Goal: Entertainment & Leisure: Consume media (video, audio)

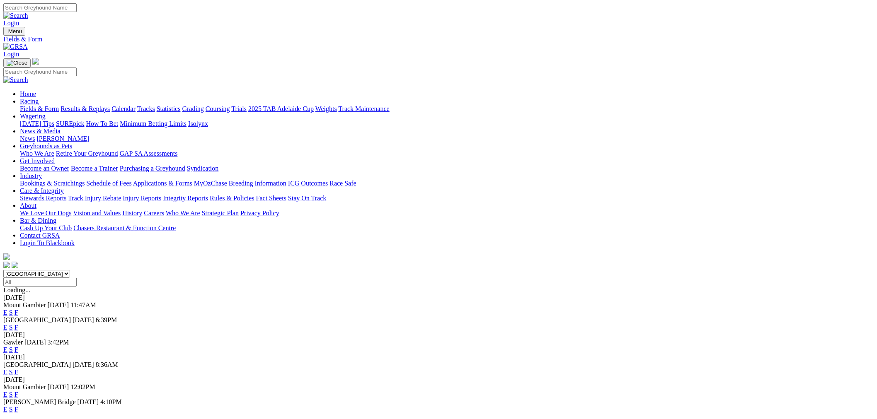
drag, startPoint x: 234, startPoint y: 102, endPoint x: 235, endPoint y: 108, distance: 6.8
click at [70, 270] on select "South Australia New South Wales Northern Territory Queensland Tasmania Victoria…" at bounding box center [36, 274] width 67 height 8
select select "QLD"
click at [70, 270] on select "South Australia New South Wales Northern Territory Queensland Tasmania Victoria…" at bounding box center [36, 274] width 67 height 8
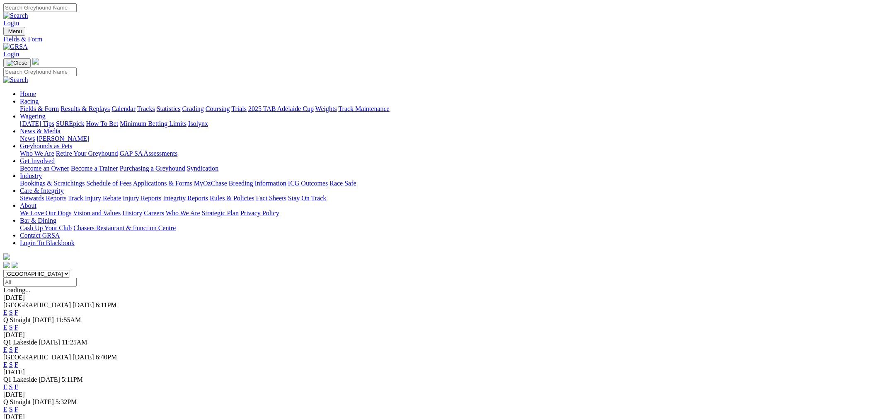
click at [7, 324] on link "E" at bounding box center [5, 327] width 4 height 7
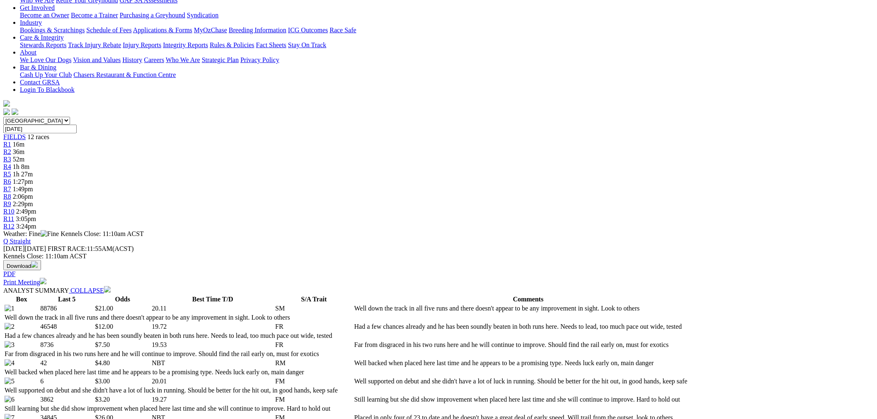
scroll to position [230, 0]
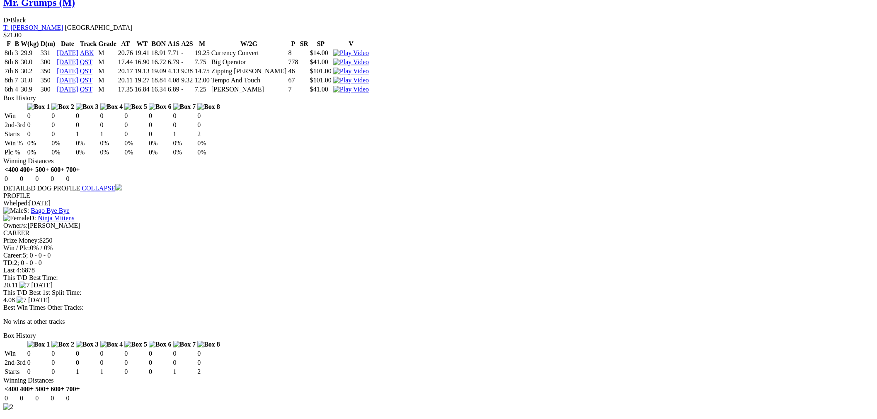
scroll to position [997, 0]
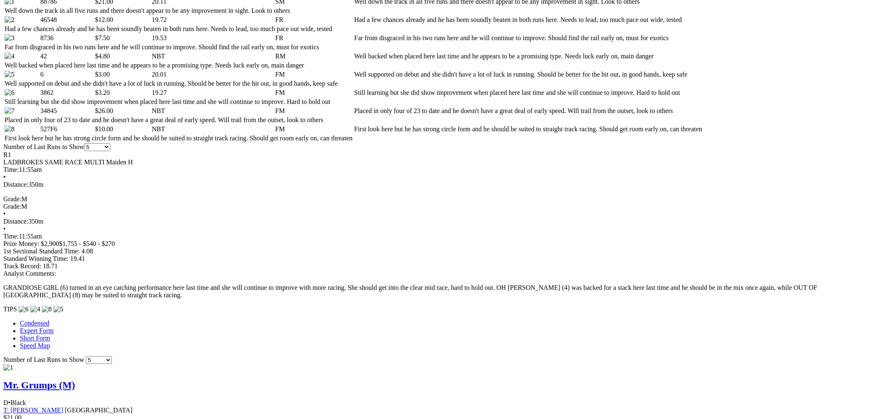
scroll to position [0, 0]
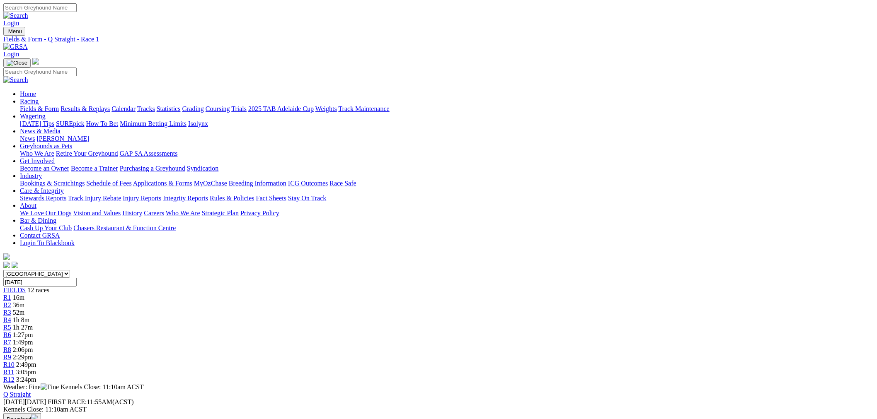
drag, startPoint x: 279, startPoint y: 129, endPoint x: 236, endPoint y: 133, distance: 43.2
click at [279, 302] on div "R2 36m" at bounding box center [438, 305] width 870 height 7
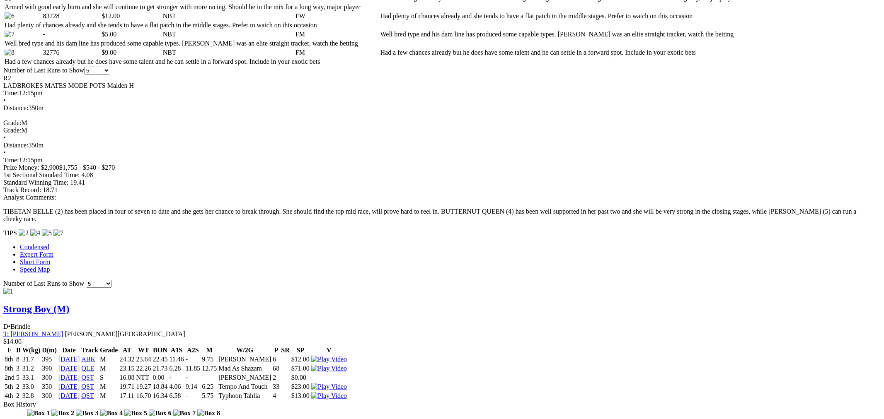
drag, startPoint x: 97, startPoint y: 186, endPoint x: 91, endPoint y: 220, distance: 33.6
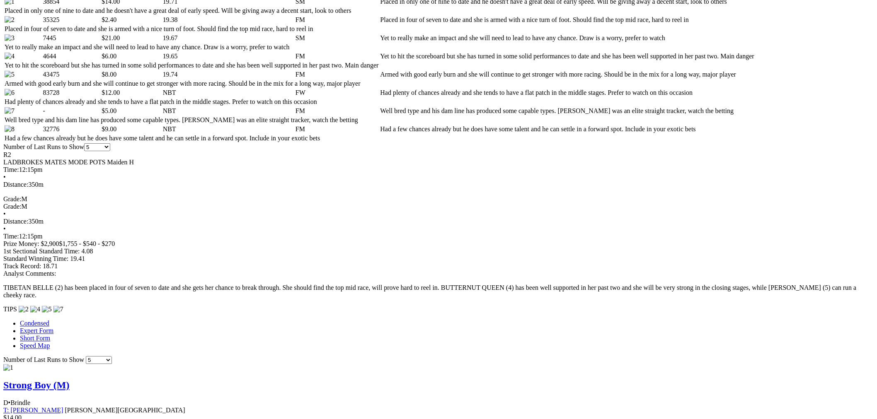
scroll to position [0, 0]
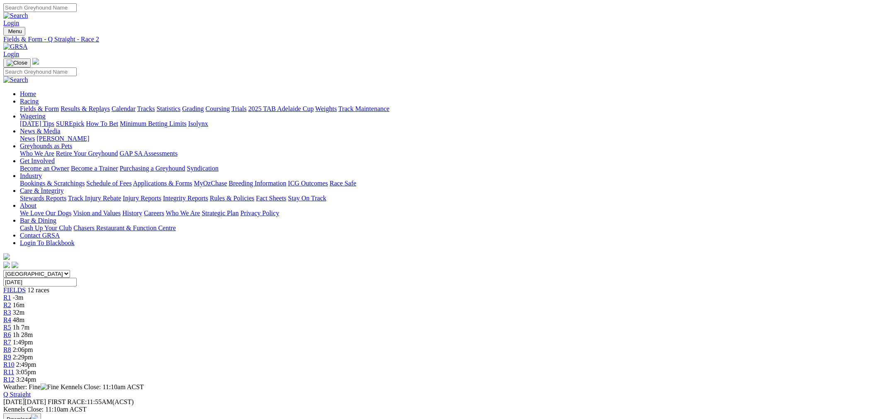
click at [313, 270] on div "South Australia New South Wales Northern Territory Queensland Tasmania Victoria…" at bounding box center [438, 327] width 870 height 114
click at [11, 309] on span "R3" at bounding box center [7, 312] width 8 height 7
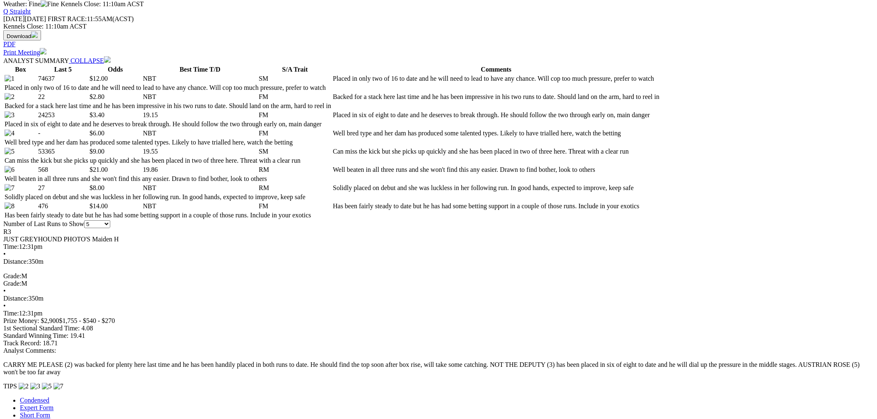
scroll to position [614, 0]
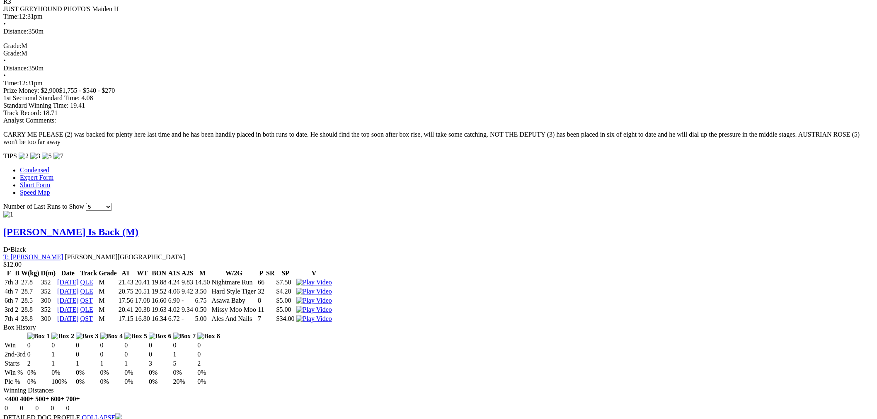
scroll to position [767, 0]
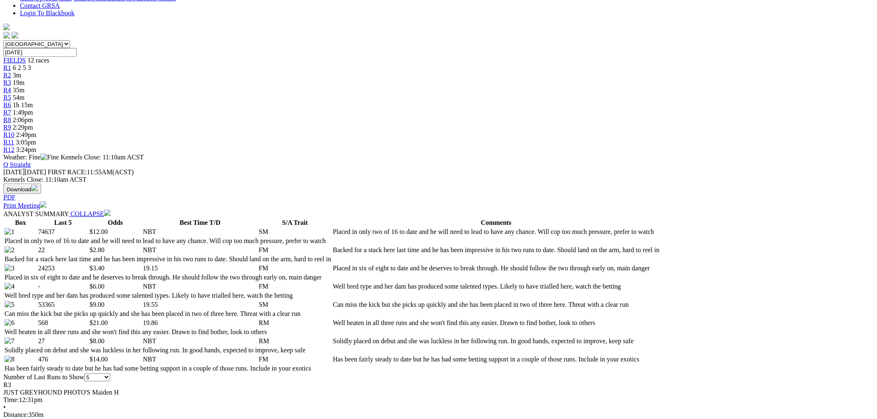
scroll to position [0, 0]
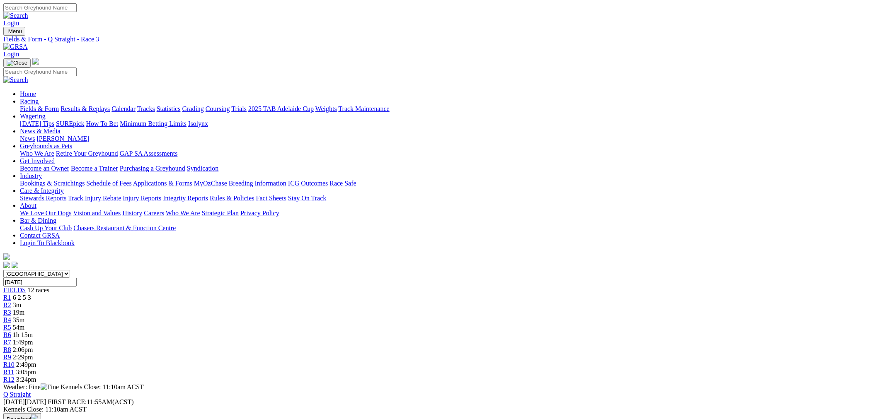
click at [11, 317] on span "R4" at bounding box center [7, 320] width 8 height 7
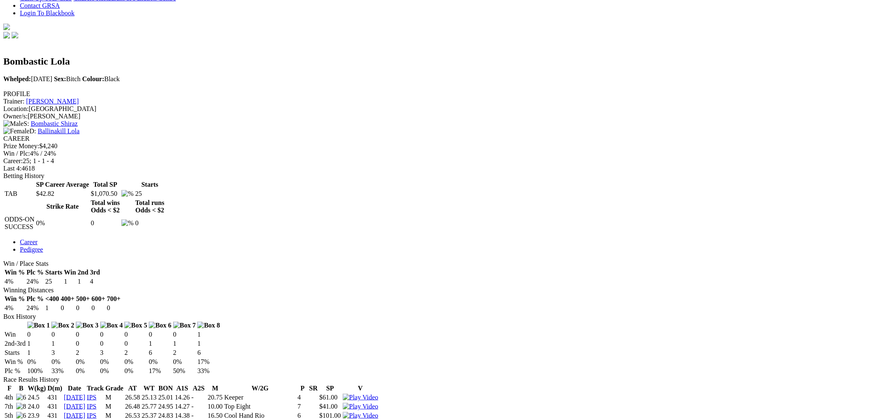
scroll to position [383, 0]
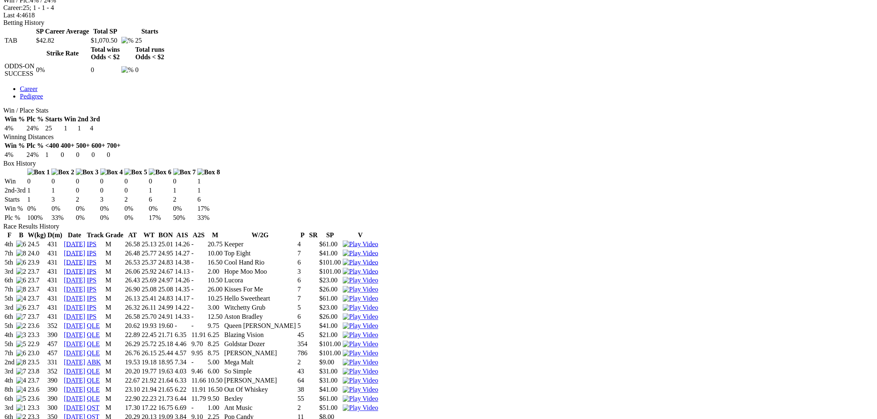
click at [379, 413] on td at bounding box center [360, 417] width 36 height 8
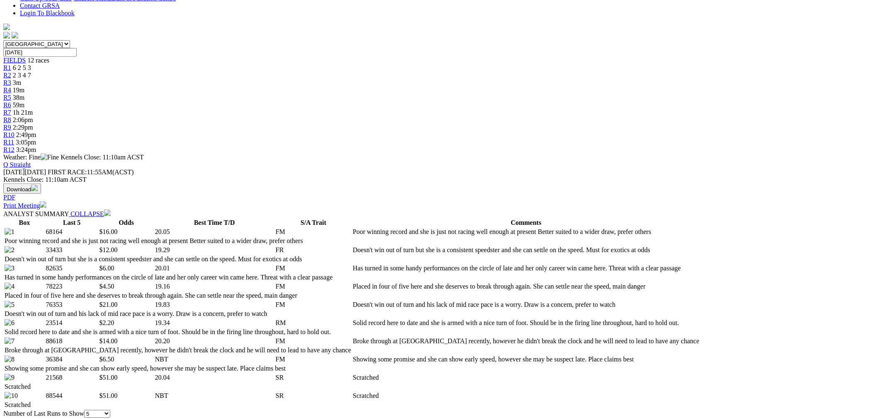
scroll to position [307, 0]
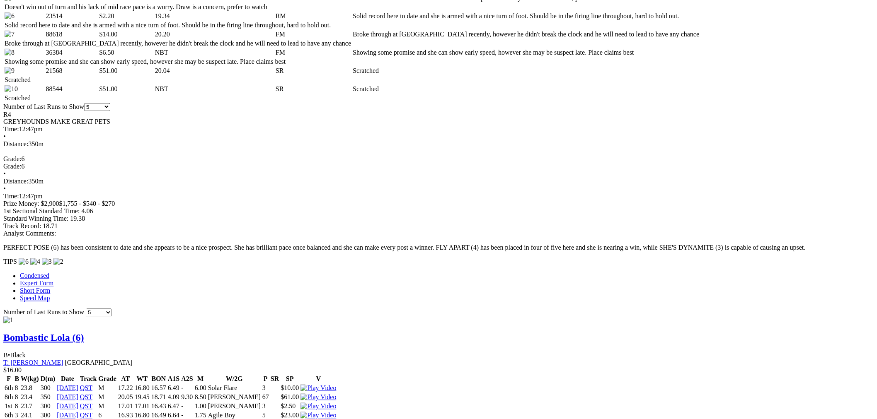
scroll to position [614, 0]
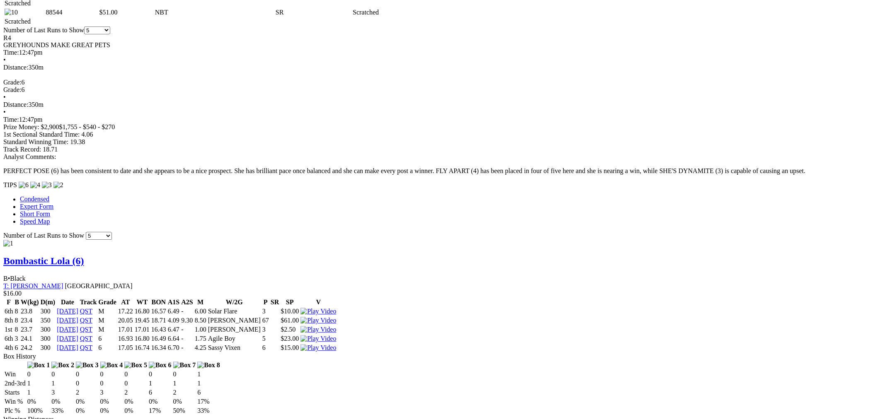
scroll to position [767, 0]
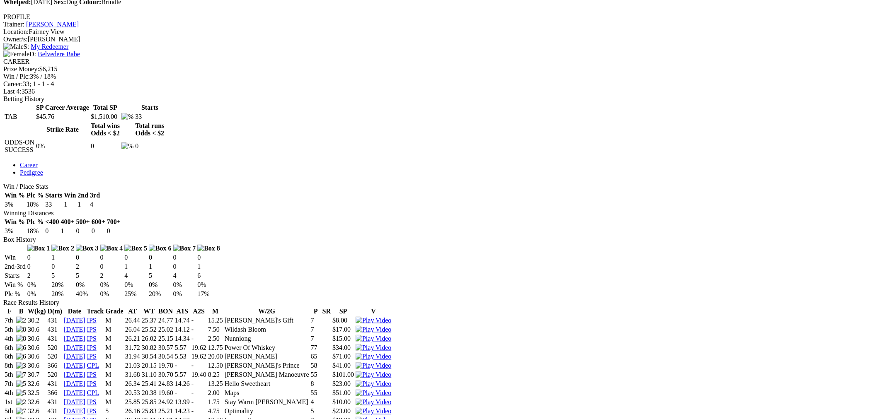
scroll to position [383, 0]
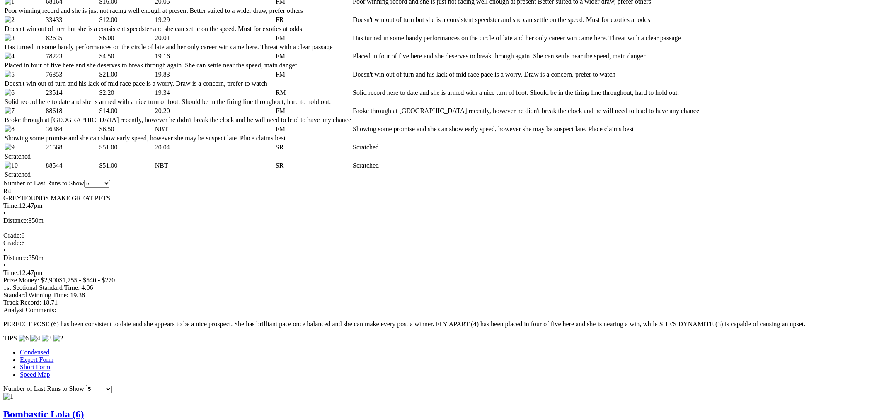
scroll to position [537, 0]
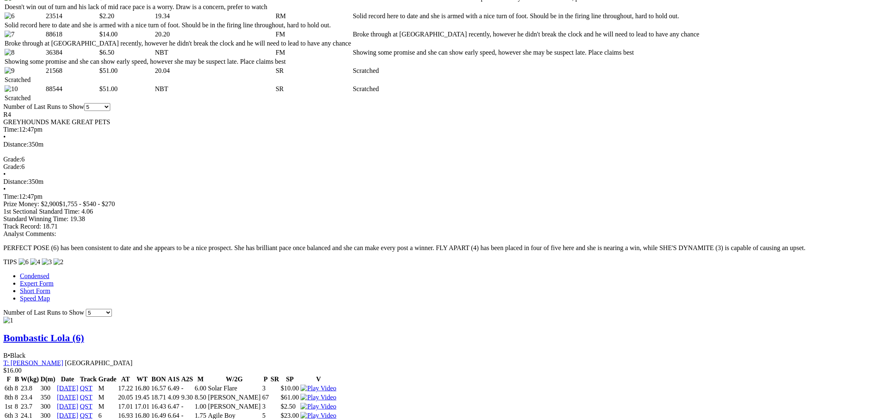
drag, startPoint x: 92, startPoint y: 160, endPoint x: 81, endPoint y: 191, distance: 33.3
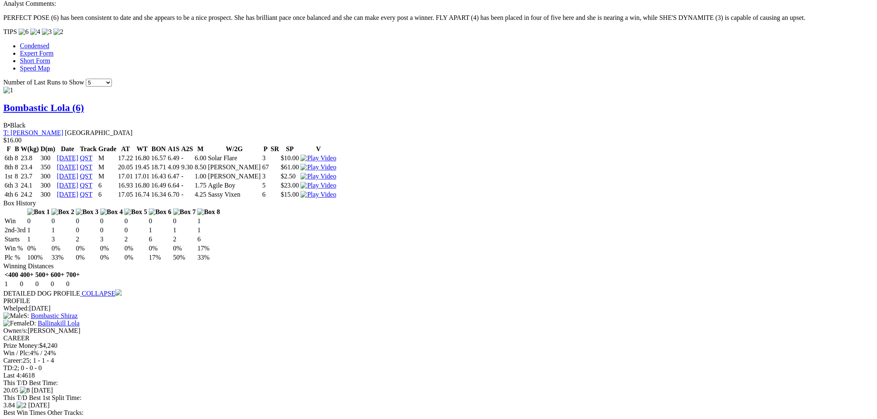
scroll to position [844, 0]
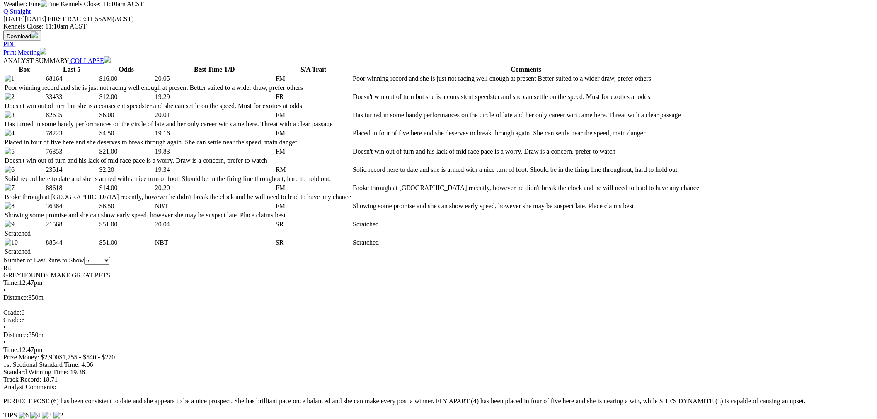
scroll to position [0, 0]
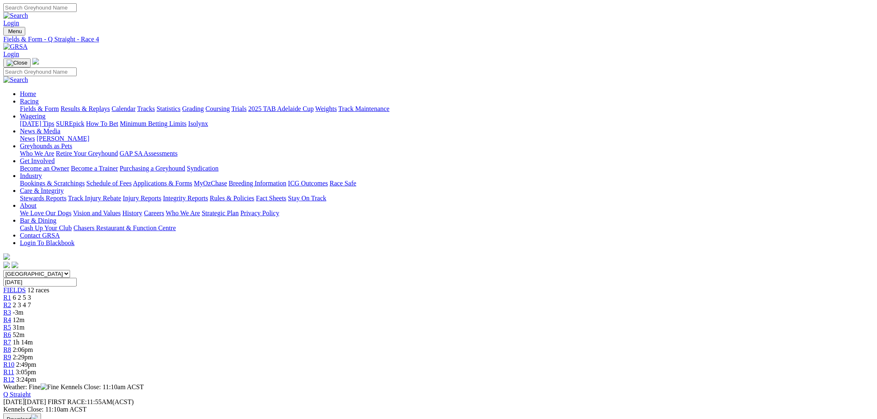
click at [24, 331] on span "52m" at bounding box center [19, 334] width 12 height 7
click at [384, 324] on div "R5 31m" at bounding box center [438, 327] width 870 height 7
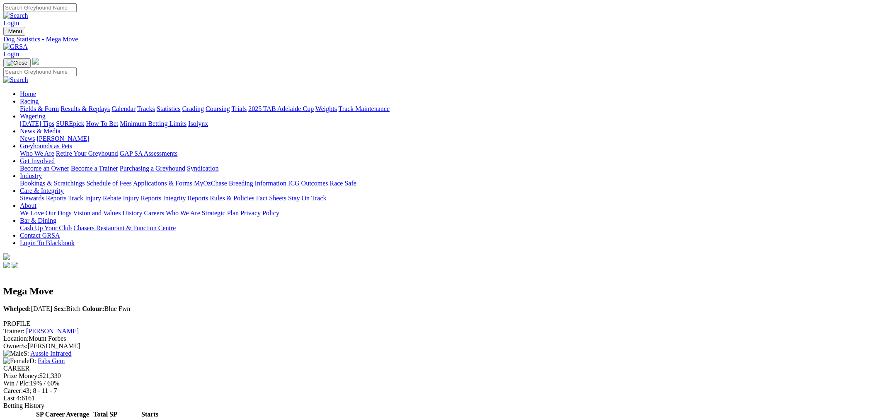
scroll to position [614, 0]
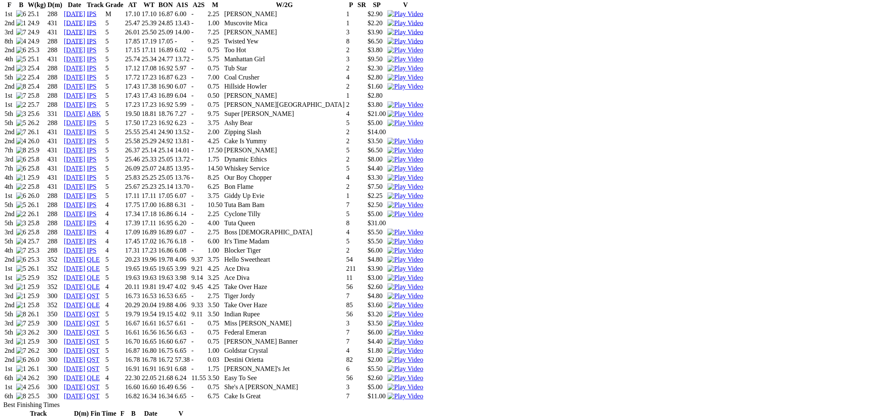
click at [423, 393] on img at bounding box center [405, 396] width 36 height 7
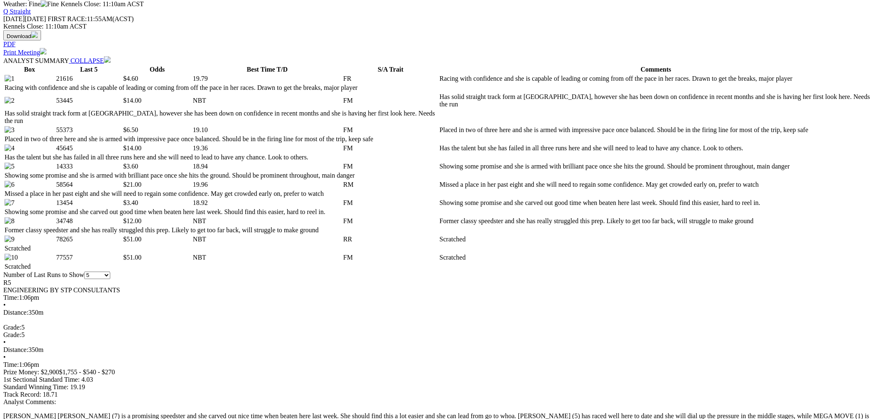
scroll to position [460, 0]
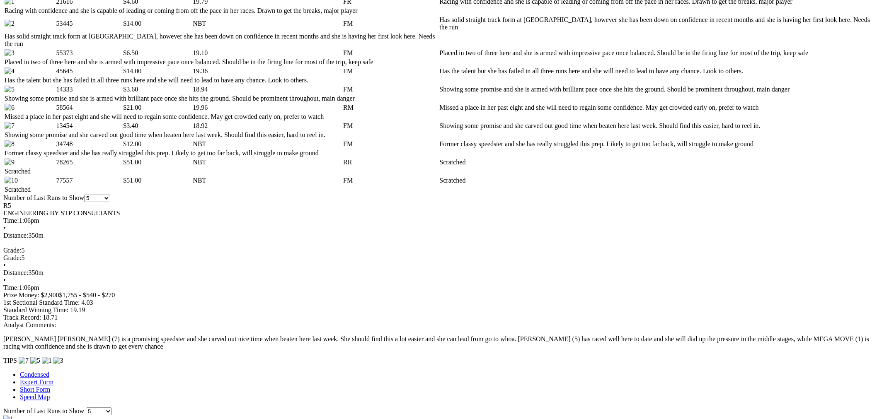
drag, startPoint x: 174, startPoint y: 127, endPoint x: 179, endPoint y: 174, distance: 47.9
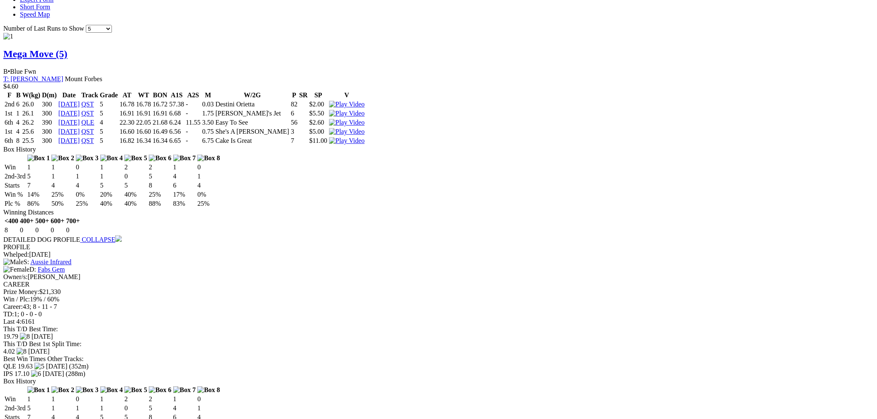
scroll to position [921, 0]
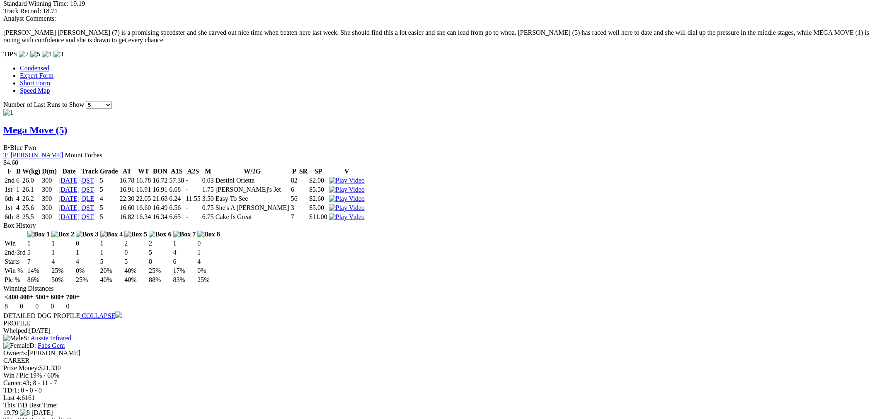
scroll to position [1074, 0]
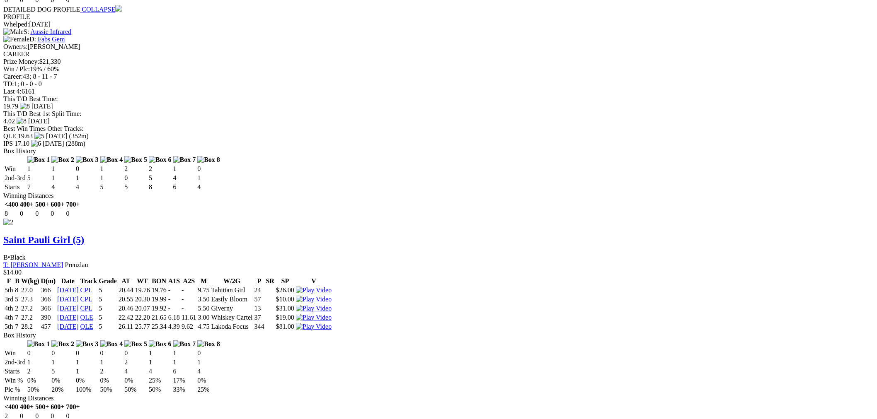
scroll to position [921, 0]
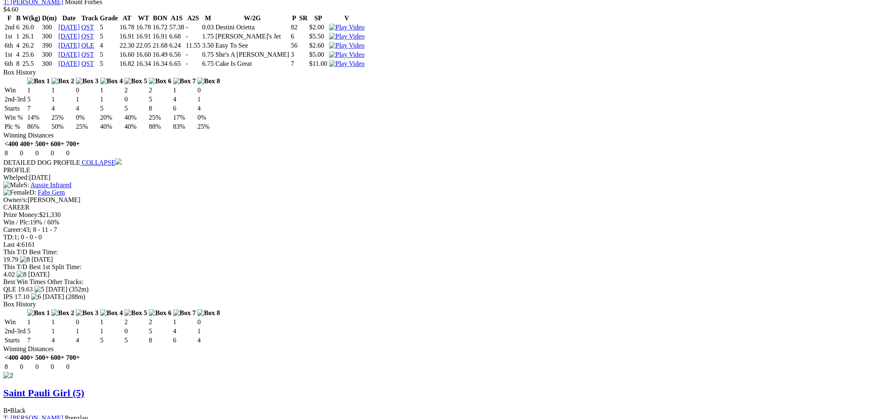
scroll to position [844, 0]
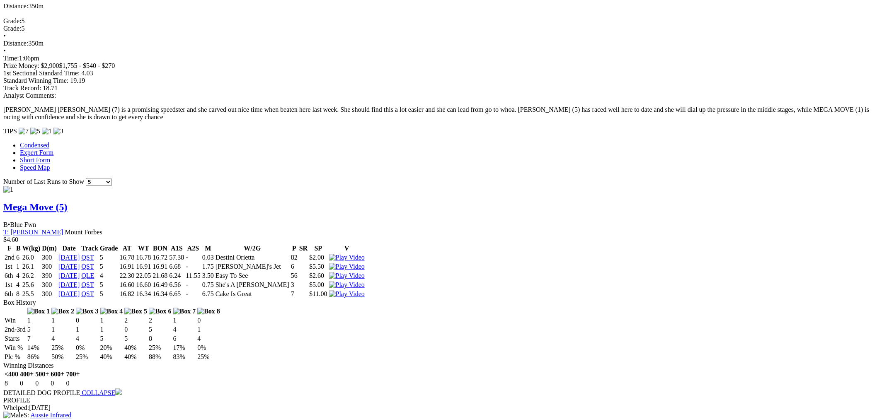
scroll to position [460, 0]
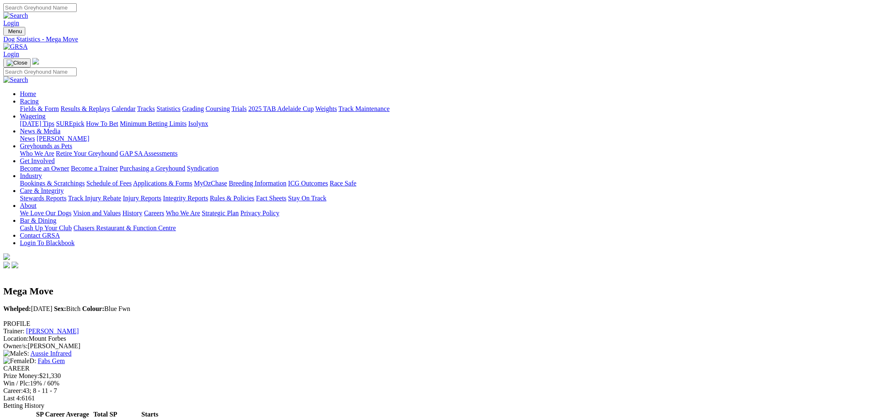
scroll to position [537, 0]
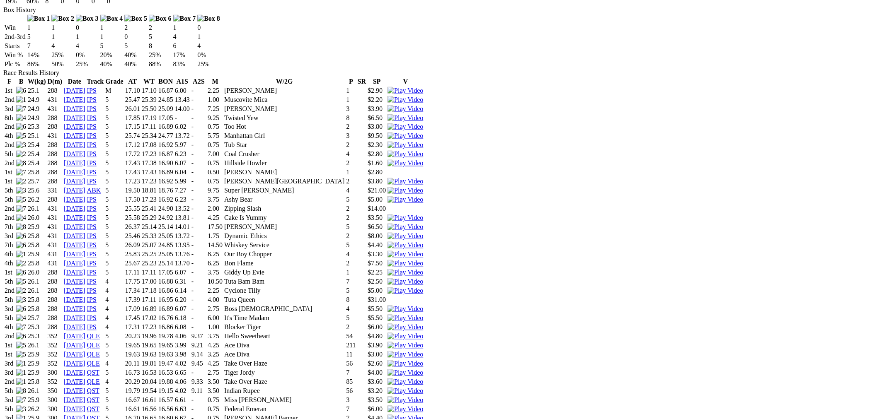
click at [423, 388] on img at bounding box center [405, 391] width 36 height 7
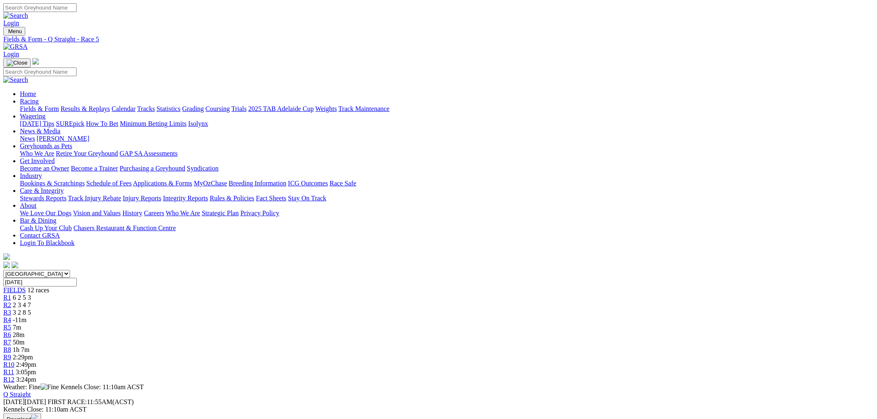
click at [24, 331] on span "28m" at bounding box center [19, 334] width 12 height 7
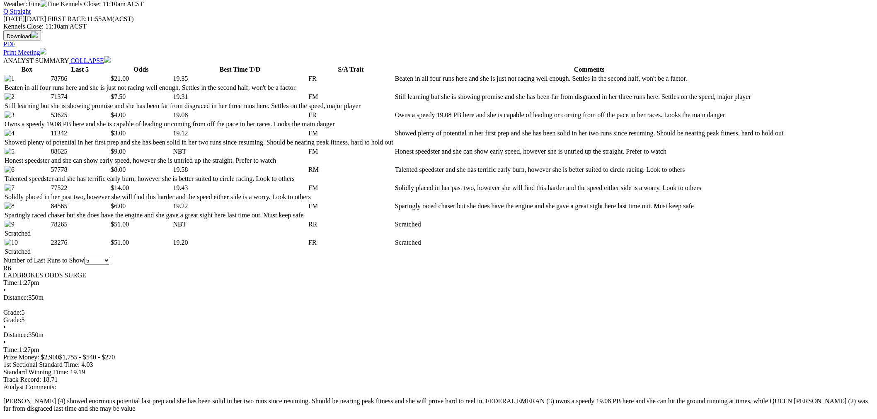
scroll to position [460, 0]
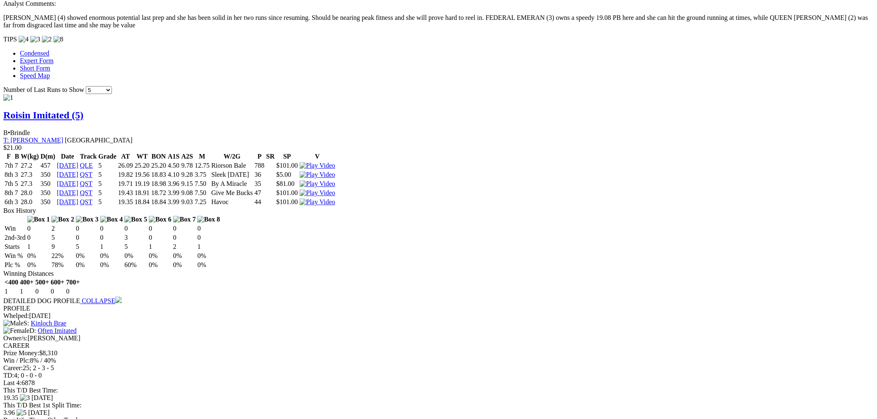
scroll to position [690, 0]
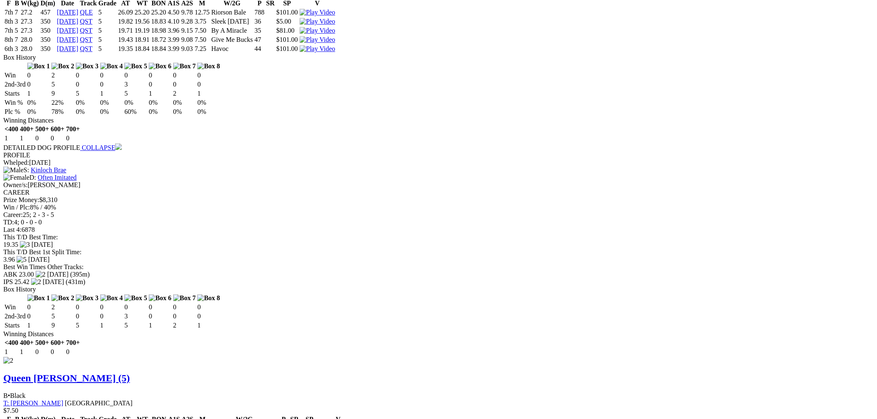
scroll to position [997, 0]
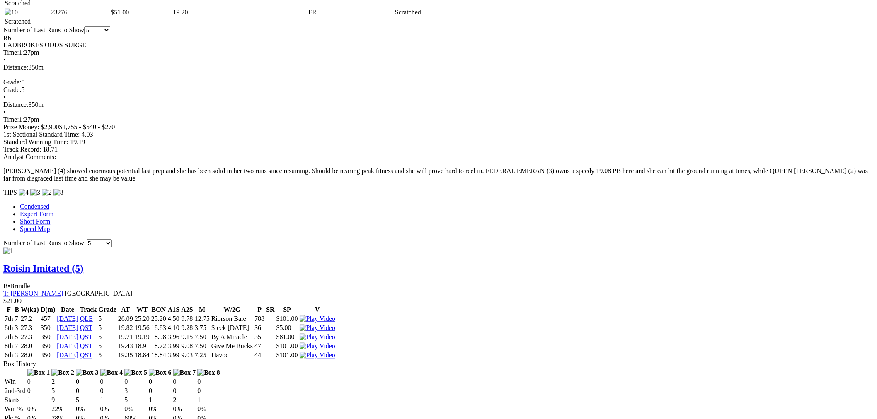
scroll to position [460, 0]
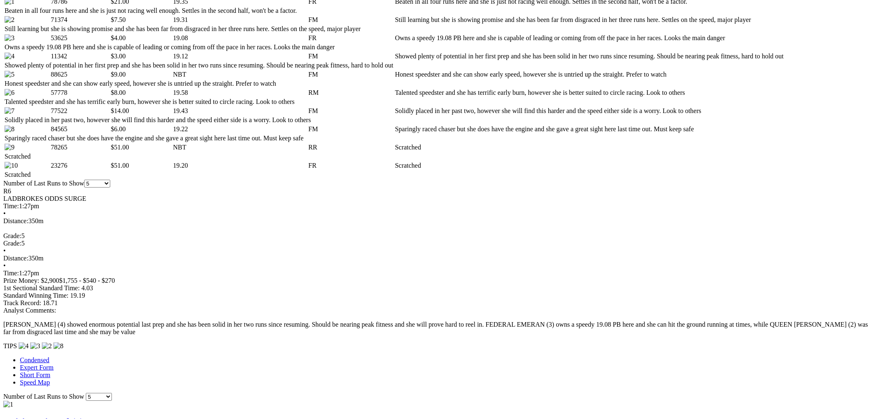
drag, startPoint x: 138, startPoint y: 221, endPoint x: 146, endPoint y: 225, distance: 9.3
